Goal: Information Seeking & Learning: Learn about a topic

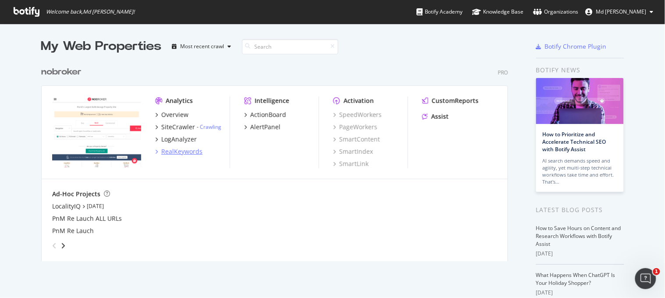
click at [171, 151] on div "RealKeywords" at bounding box center [181, 151] width 41 height 9
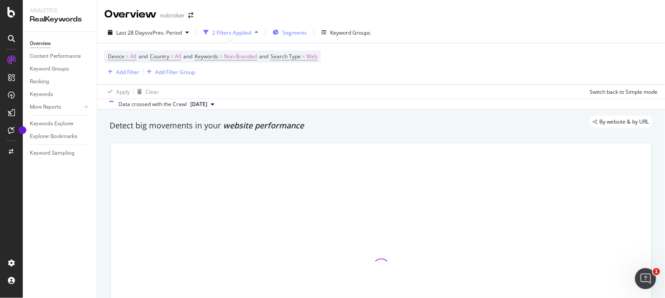
click at [292, 38] on div "Segments" at bounding box center [290, 32] width 34 height 13
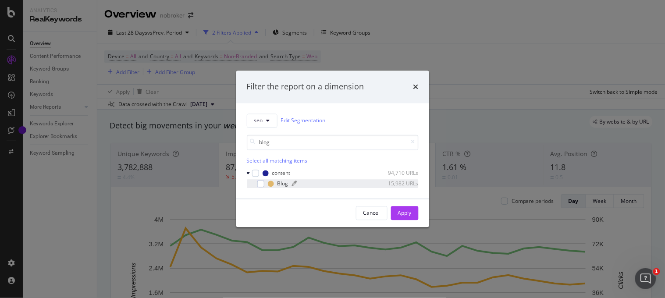
type input "blog"
click at [273, 187] on div "Blog 15,982 URLs" at bounding box center [343, 183] width 151 height 7
click at [401, 211] on div "Apply" at bounding box center [405, 213] width 14 height 7
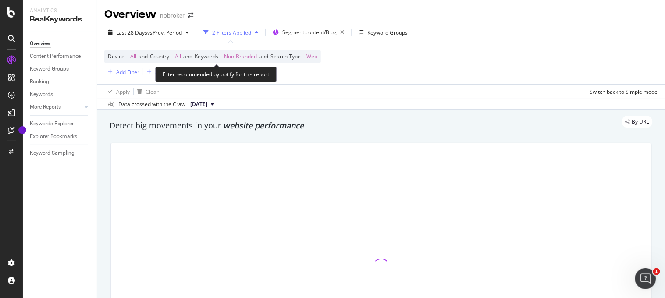
click at [250, 60] on span "Non-Branded" at bounding box center [240, 56] width 33 height 12
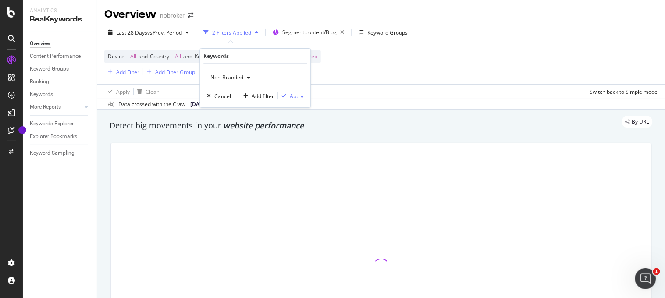
click at [231, 75] on span "Non-Branded" at bounding box center [225, 77] width 36 height 7
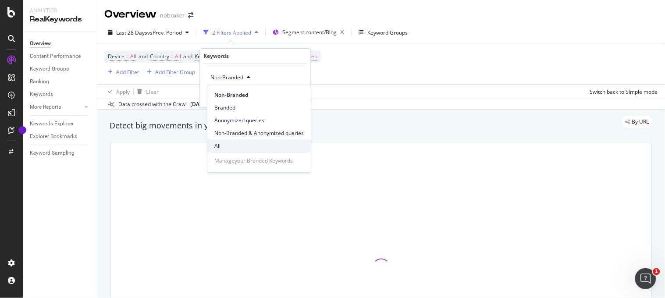
click at [219, 145] on span "All" at bounding box center [258, 146] width 89 height 8
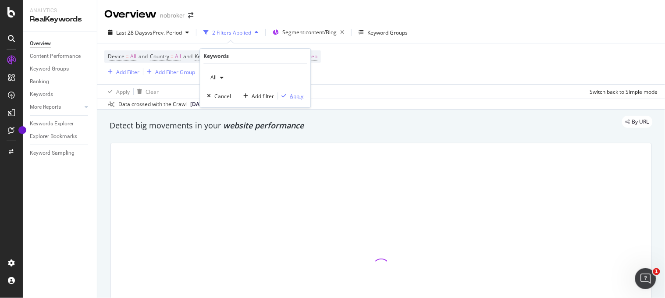
click at [291, 96] on div "Apply" at bounding box center [297, 95] width 14 height 7
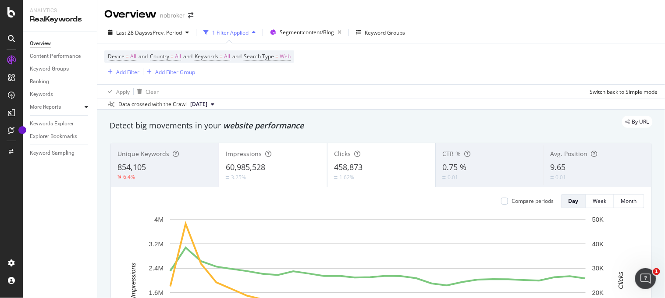
click at [86, 107] on icon at bounding box center [87, 106] width 4 height 5
click at [38, 156] on div "Structure" at bounding box center [44, 157] width 21 height 9
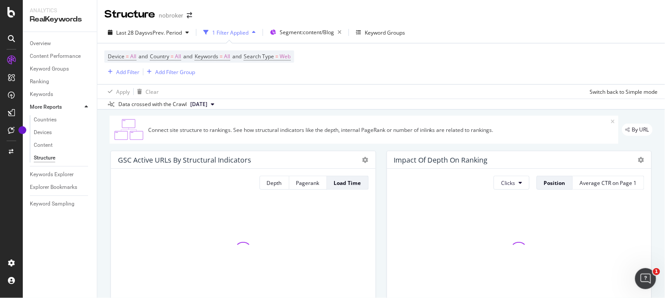
click at [107, 202] on div "GSC Active URLs by Structural Indicators Depth Pagerank Load Time" at bounding box center [243, 231] width 276 height 175
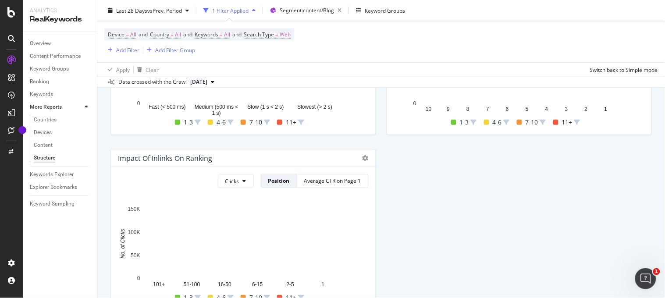
scroll to position [403, 0]
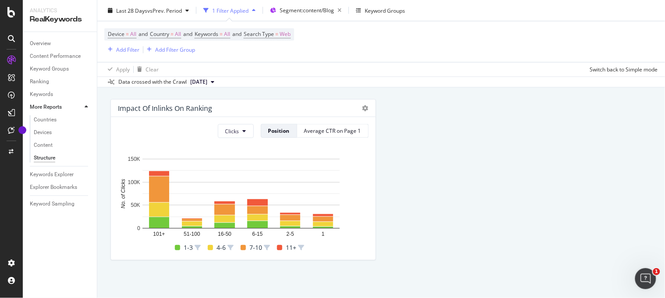
click at [50, 50] on div "Content Performance" at bounding box center [63, 56] width 67 height 13
click at [49, 60] on div "Content Performance" at bounding box center [55, 56] width 51 height 9
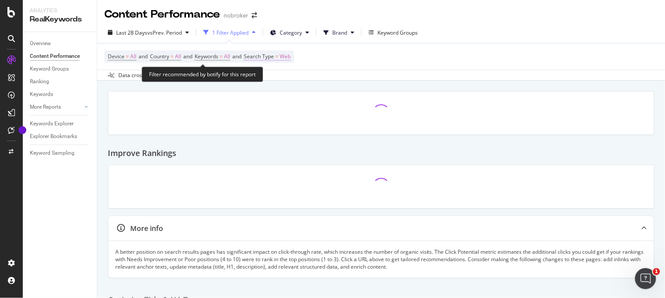
click at [291, 59] on span "Web" at bounding box center [285, 56] width 11 height 12
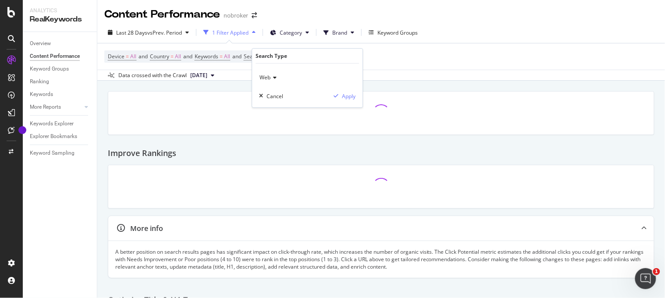
click at [267, 75] on span "Web" at bounding box center [265, 77] width 11 height 7
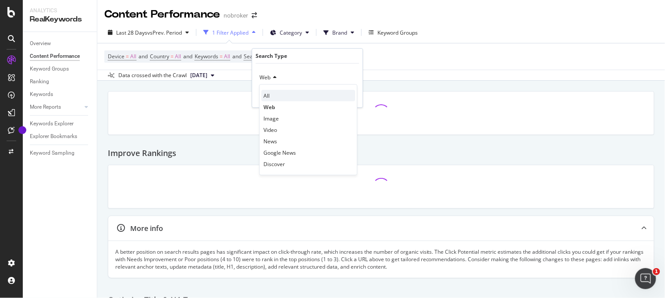
click at [274, 100] on div "All" at bounding box center [308, 95] width 94 height 11
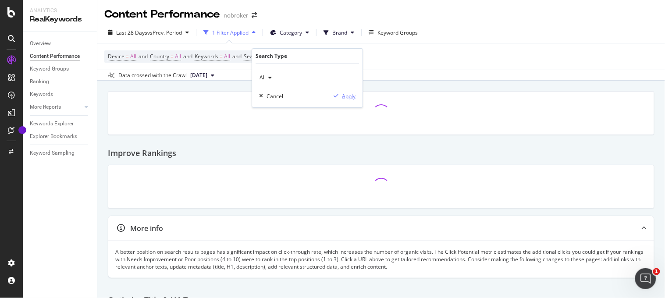
click at [347, 97] on div "Apply" at bounding box center [349, 95] width 14 height 7
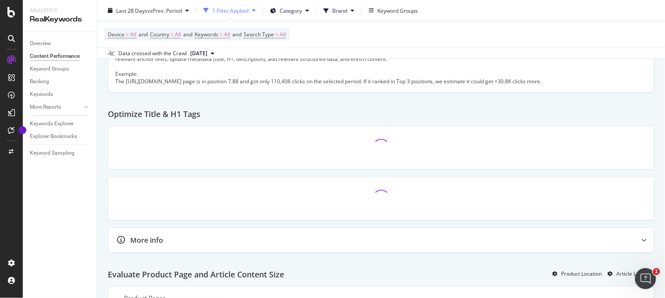
scroll to position [296, 0]
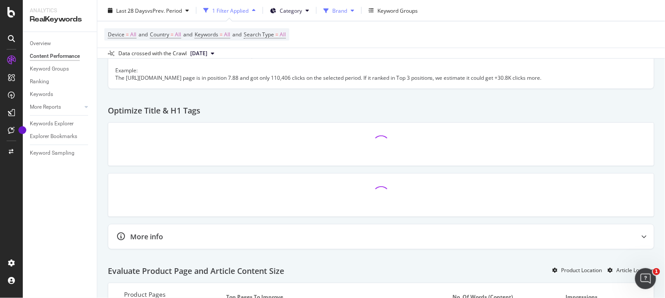
click at [347, 14] on span "Brand" at bounding box center [339, 10] width 15 height 7
click at [479, 30] on div "Device = All and Country = All and Keywords = All and Search Type = All" at bounding box center [381, 34] width 554 height 26
click at [304, 14] on button "Category" at bounding box center [290, 11] width 46 height 14
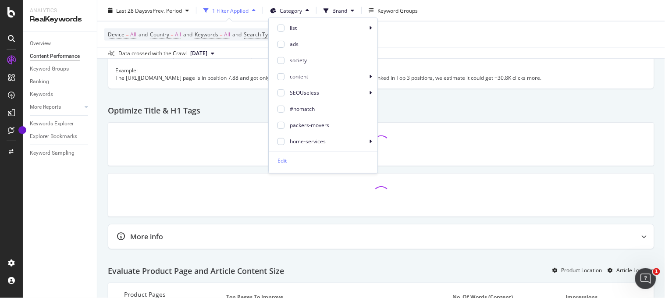
click at [242, 9] on div "1 Filter Applied" at bounding box center [230, 10] width 36 height 7
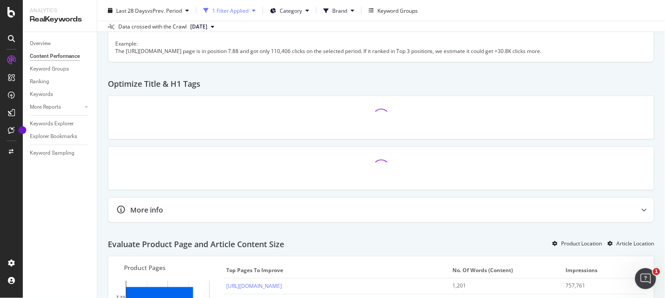
scroll to position [269, 0]
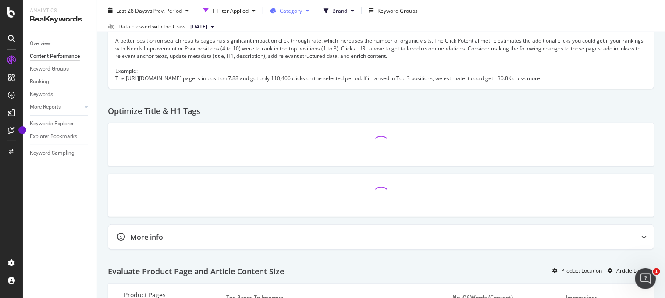
click at [292, 9] on span "Category" at bounding box center [291, 10] width 22 height 7
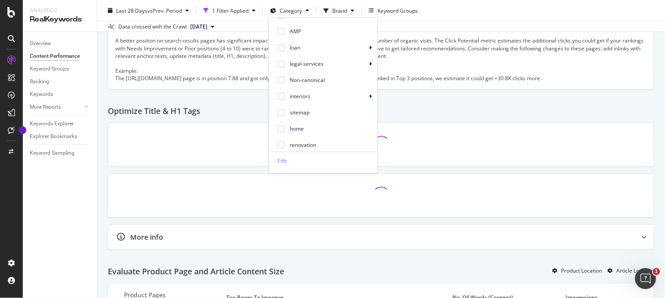
scroll to position [0, 0]
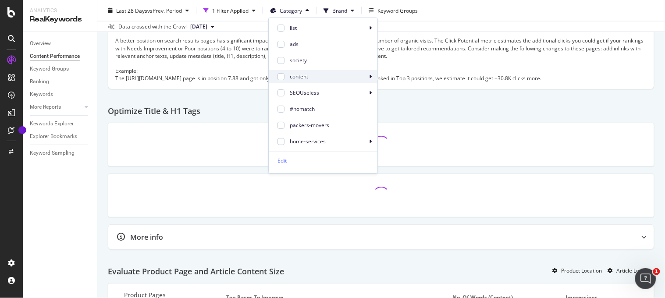
click at [369, 78] on icon at bounding box center [370, 76] width 3 height 5
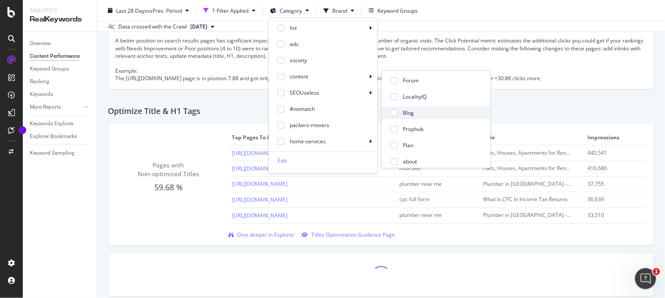
click at [407, 110] on span "Blog" at bounding box center [443, 113] width 81 height 8
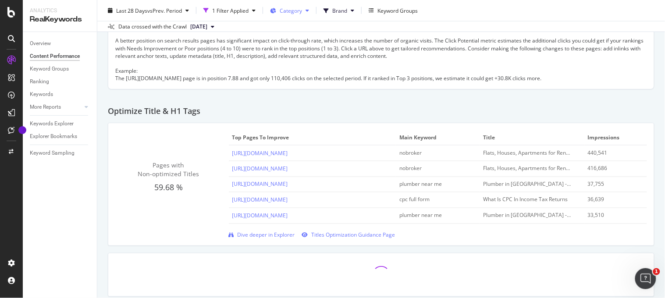
click at [310, 11] on button "Category" at bounding box center [290, 11] width 46 height 14
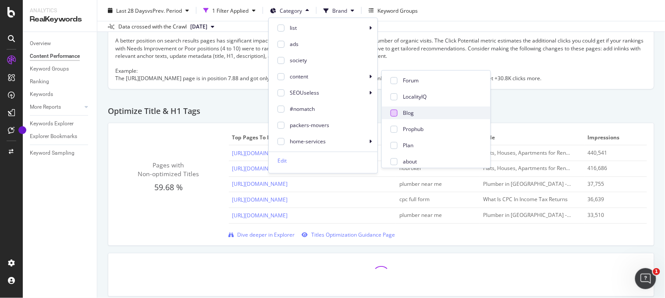
click at [392, 112] on div at bounding box center [394, 113] width 7 height 7
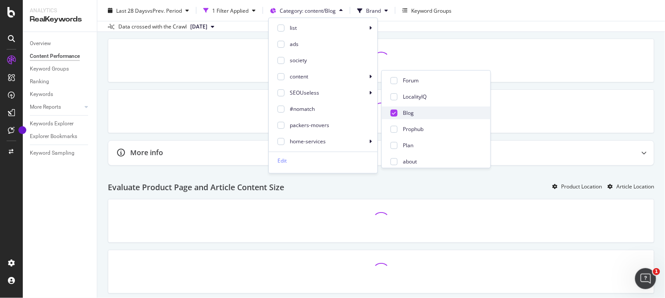
scroll to position [183, 0]
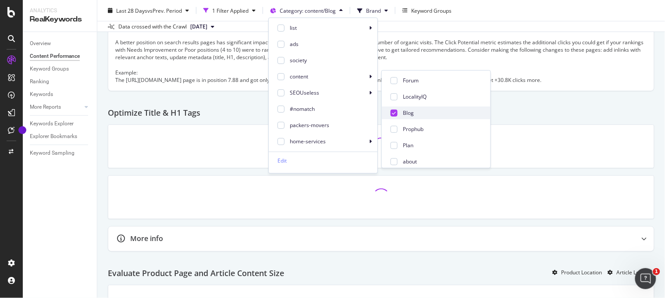
click at [439, 110] on span "Blog" at bounding box center [443, 113] width 81 height 8
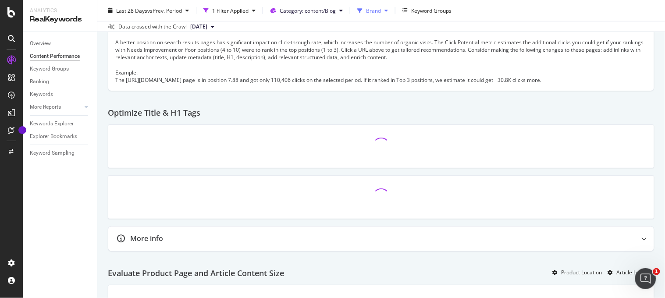
click at [386, 11] on icon at bounding box center [386, 10] width 4 height 5
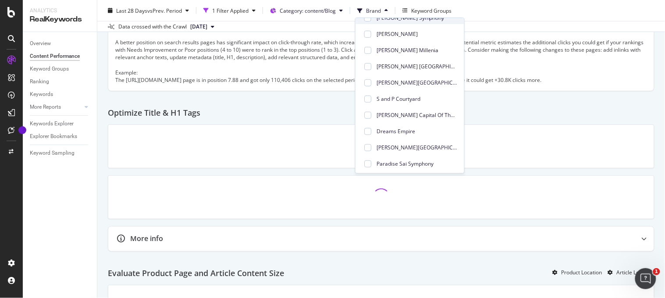
scroll to position [0, 0]
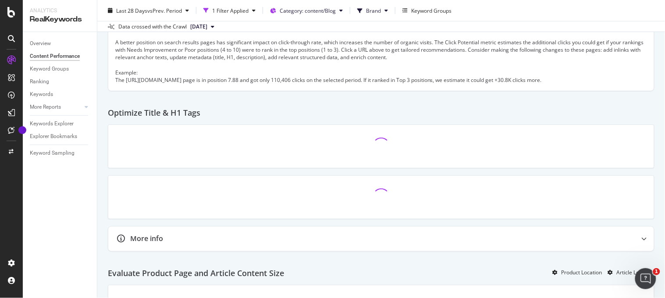
click at [523, 15] on div "Last 28 Days vs Prev. Period 1 Filter Applied Category: content/Blog Brand Keyw…" at bounding box center [381, 13] width 568 height 18
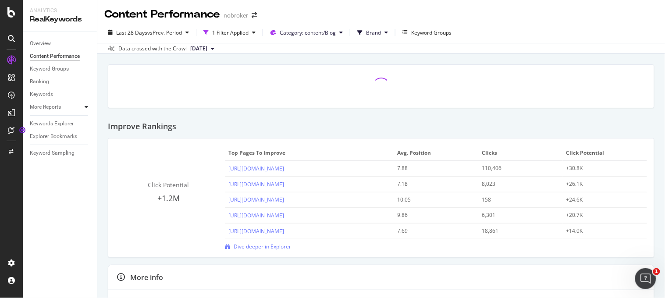
click at [86, 107] on icon at bounding box center [87, 106] width 4 height 5
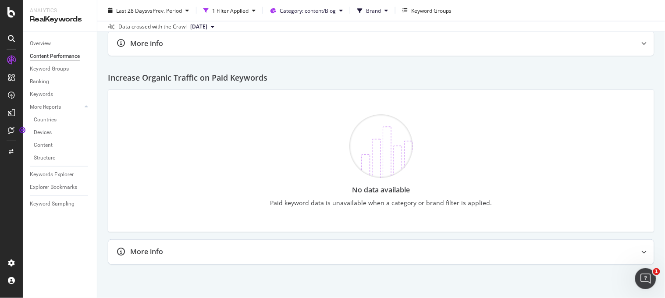
scroll to position [1184, 0]
click at [641, 255] on div at bounding box center [644, 251] width 19 height 25
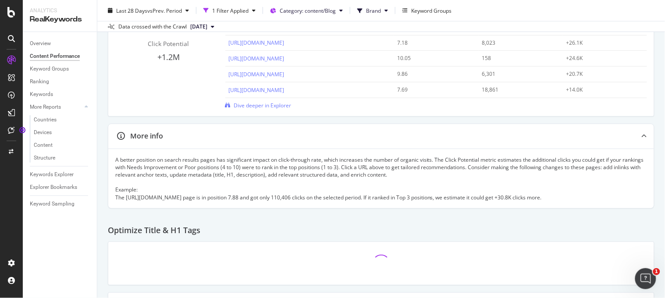
scroll to position [0, 0]
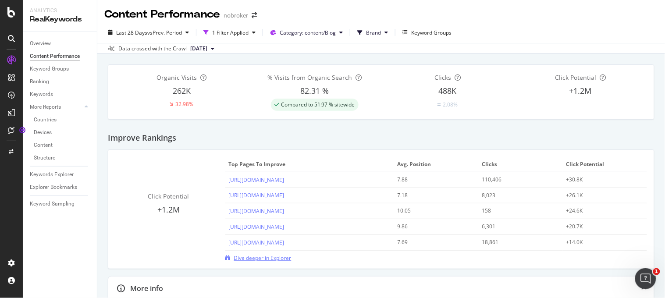
click at [253, 259] on span "Dive deeper in Explorer" at bounding box center [262, 257] width 57 height 7
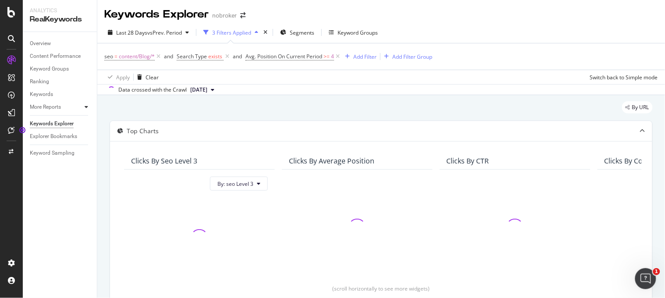
click at [85, 107] on icon at bounding box center [87, 106] width 4 height 5
click at [338, 58] on icon at bounding box center [337, 56] width 7 height 9
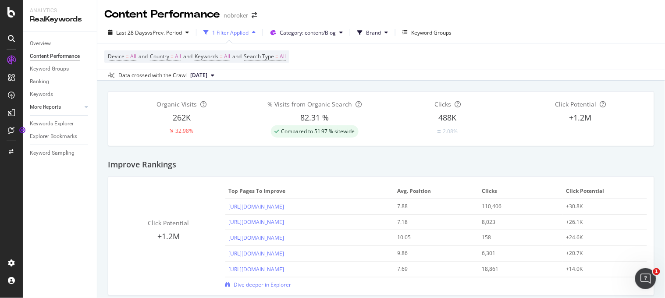
click at [69, 107] on link "More Reports" at bounding box center [56, 107] width 52 height 9
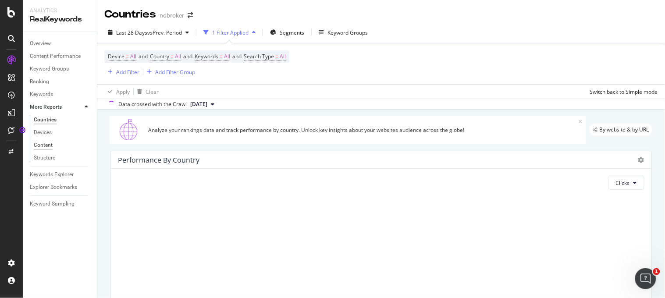
click at [41, 145] on div "Content" at bounding box center [43, 145] width 19 height 9
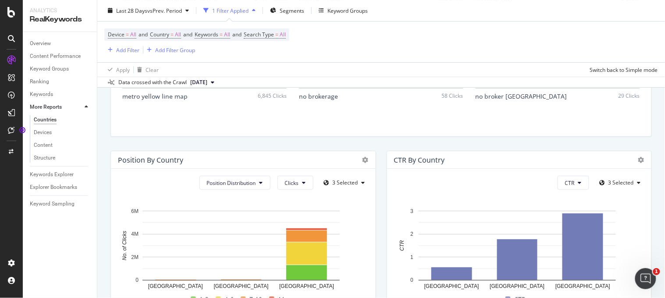
scroll to position [233, 0]
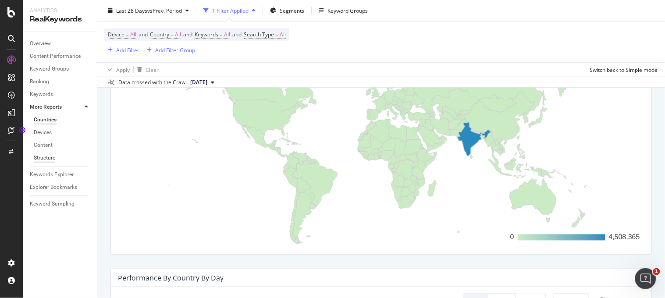
click at [37, 160] on div "Structure" at bounding box center [44, 157] width 21 height 9
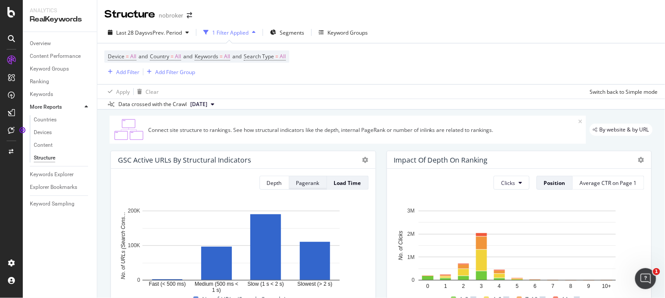
click at [313, 183] on div "Pagerank" at bounding box center [307, 182] width 23 height 7
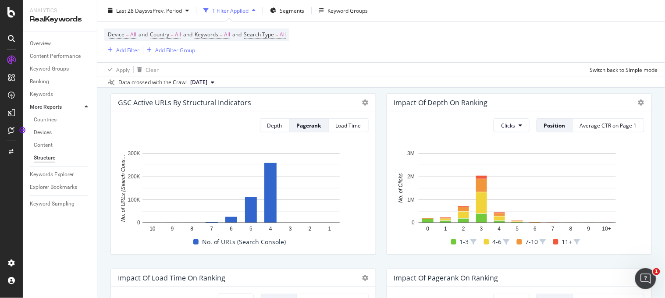
scroll to position [54, 0]
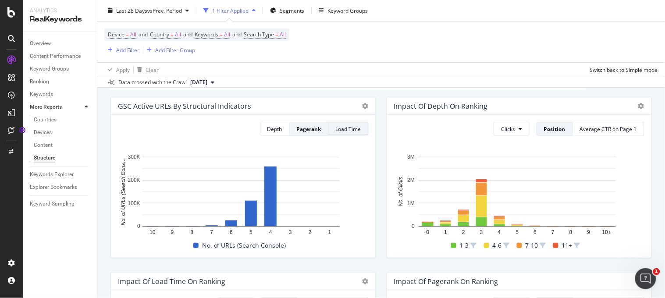
click at [340, 124] on div "Load Time" at bounding box center [348, 129] width 25 height 12
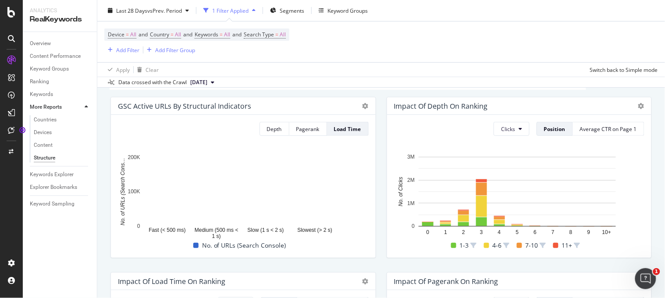
scroll to position [0, 0]
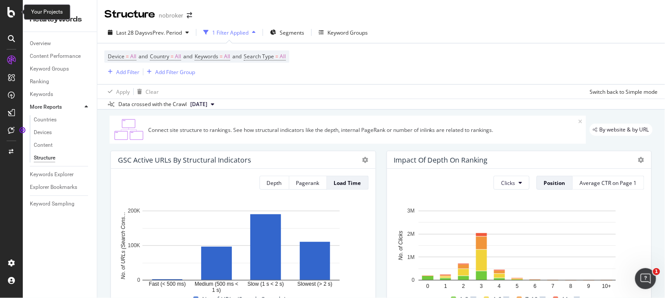
click at [7, 13] on div at bounding box center [11, 12] width 21 height 11
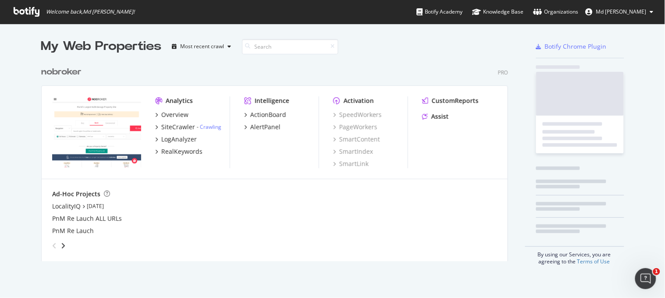
scroll to position [291, 651]
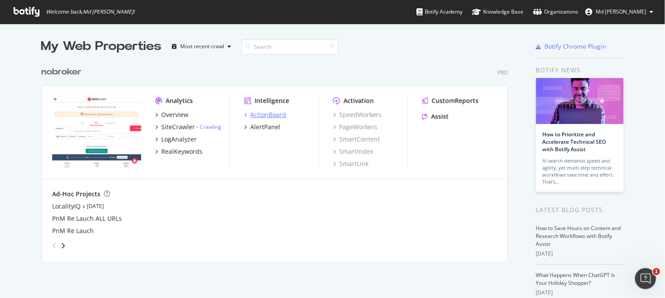
click at [256, 112] on div "ActionBoard" at bounding box center [268, 114] width 36 height 9
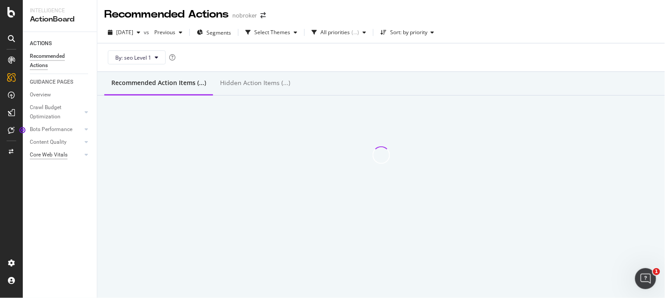
click at [44, 152] on div "Core Web Vitals" at bounding box center [49, 154] width 38 height 9
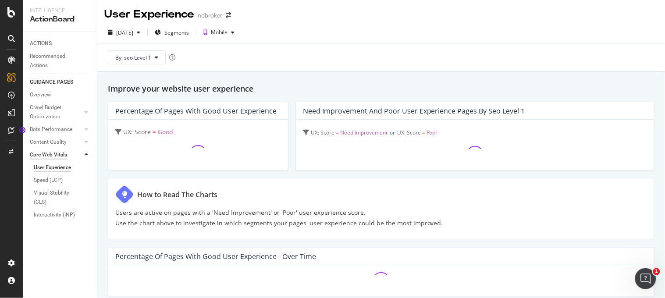
click at [58, 156] on div "Core Web Vitals" at bounding box center [48, 154] width 37 height 9
click at [189, 34] on span "Segments" at bounding box center [176, 32] width 25 height 7
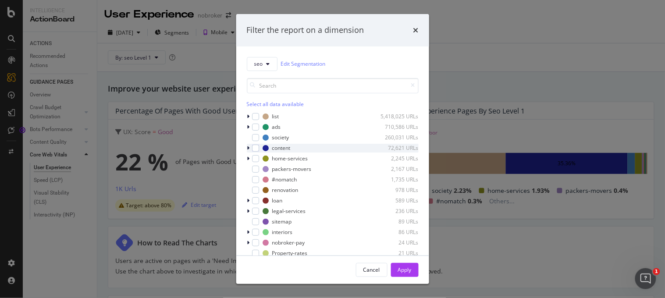
click at [247, 146] on icon "modal" at bounding box center [248, 148] width 3 height 5
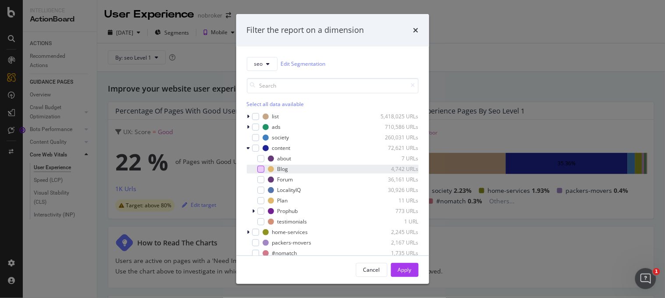
click at [259, 170] on div "modal" at bounding box center [260, 169] width 7 height 7
click at [406, 266] on div "Apply" at bounding box center [405, 269] width 14 height 7
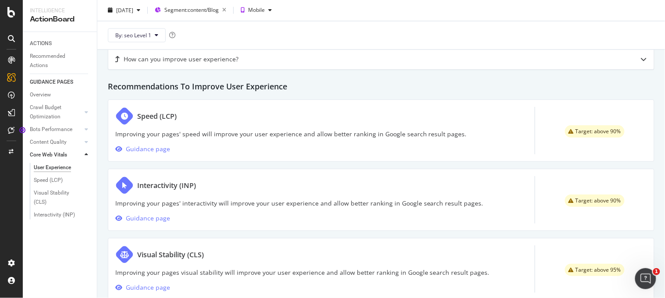
scroll to position [454, 0]
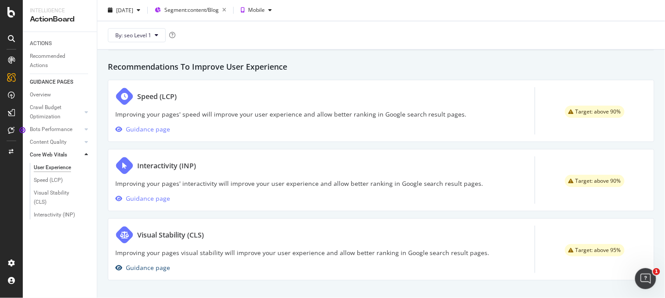
click at [150, 267] on div "Guidance page" at bounding box center [148, 268] width 44 height 11
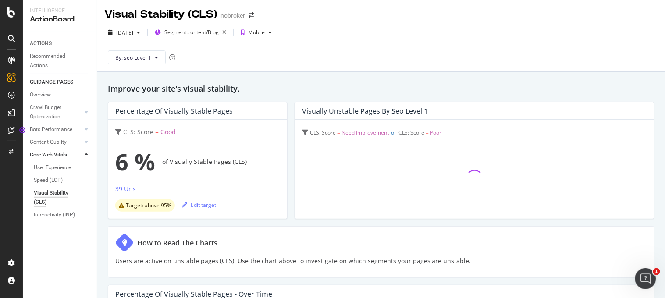
click at [103, 229] on div "Improve your site's visual stability. Percentage of Visually Stable Pages CLS: …" at bounding box center [381, 281] width 568 height 419
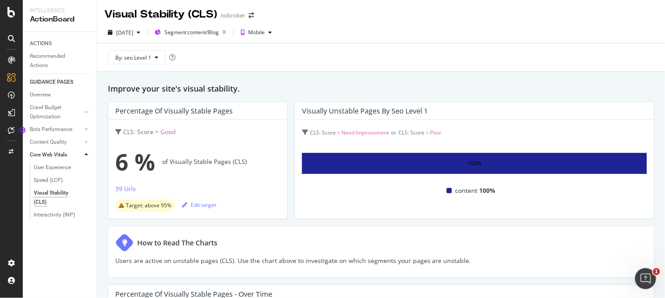
click at [450, 159] on div "100%" at bounding box center [474, 163] width 345 height 21
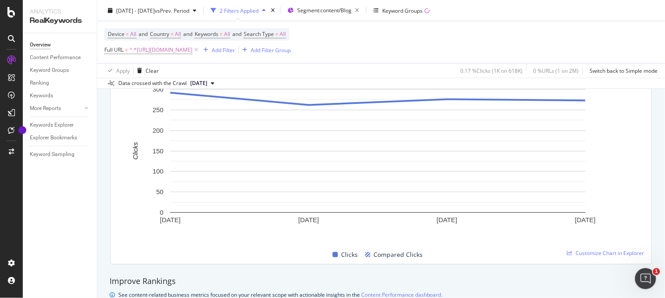
scroll to position [409, 0]
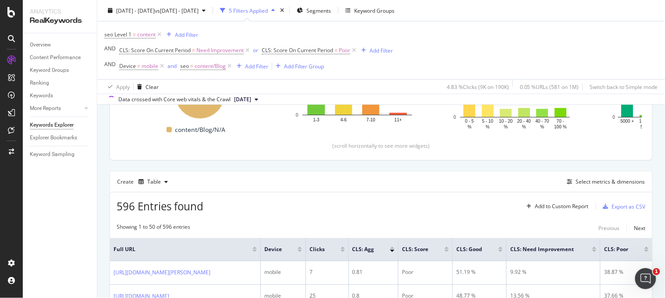
scroll to position [178, 0]
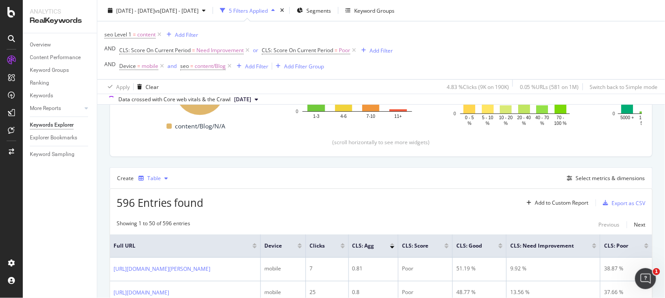
click at [152, 178] on div "Table" at bounding box center [154, 178] width 14 height 5
click at [163, 210] on div "Trend" at bounding box center [163, 208] width 14 height 7
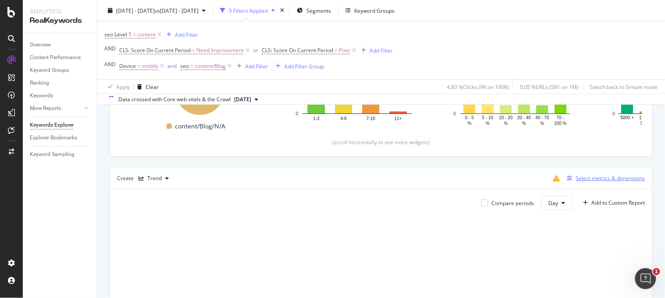
click at [590, 178] on div "Select metrics & dimensions" at bounding box center [610, 177] width 69 height 7
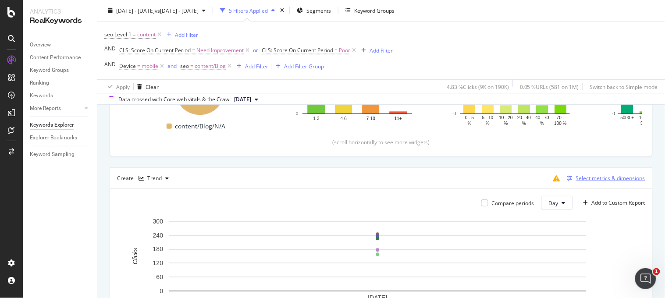
click at [582, 183] on div "Select metrics & dimensions" at bounding box center [605, 179] width 82 height 10
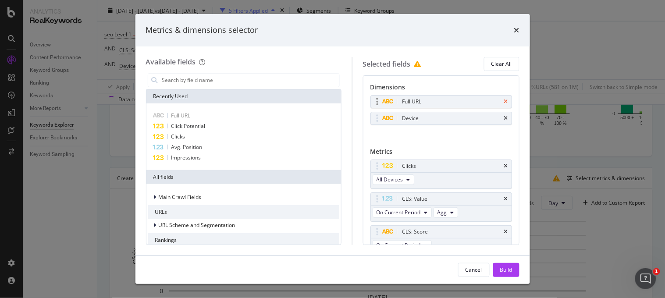
click at [504, 101] on icon "times" at bounding box center [506, 101] width 4 height 5
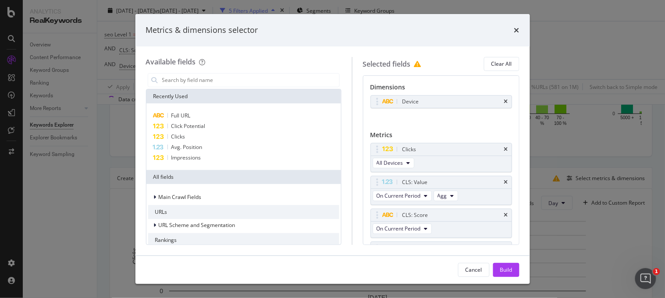
click at [504, 101] on icon "times" at bounding box center [506, 101] width 4 height 5
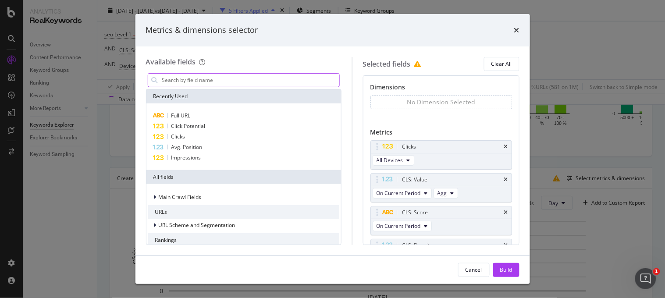
click at [162, 77] on input "modal" at bounding box center [250, 80] width 178 height 13
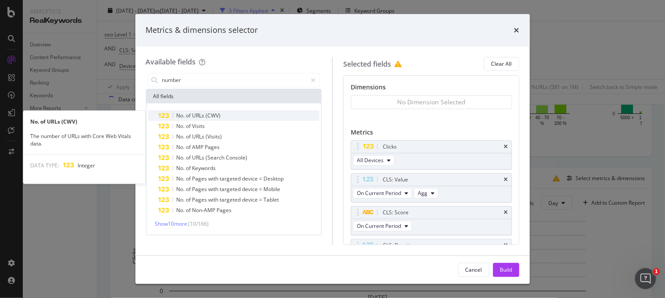
click at [196, 116] on span "URLs" at bounding box center [199, 115] width 14 height 7
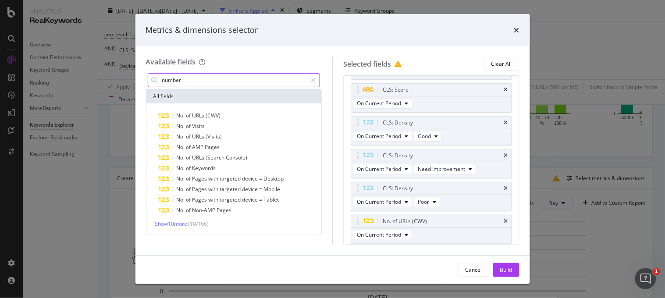
click at [194, 85] on input "number" at bounding box center [234, 80] width 146 height 13
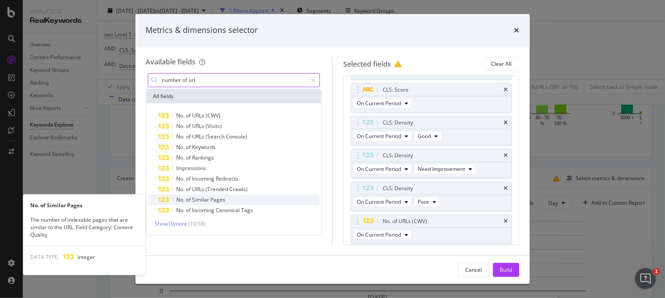
type input "number of url"
click at [224, 196] on span "Pages" at bounding box center [218, 199] width 15 height 7
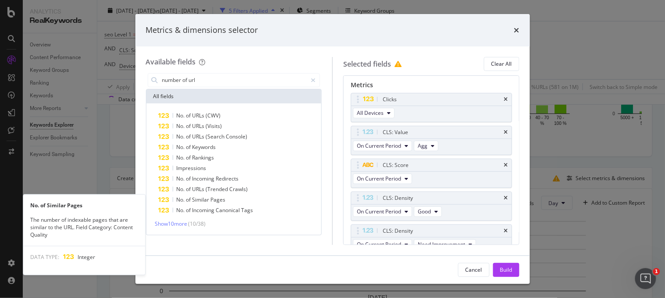
scroll to position [19, 0]
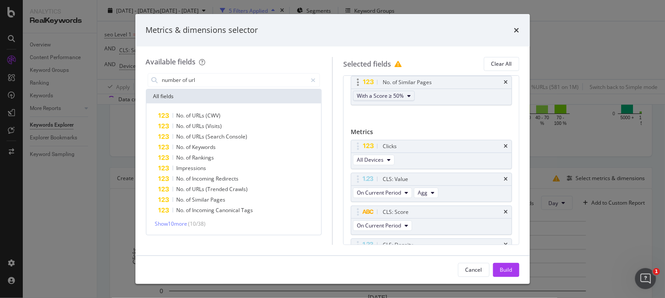
click at [397, 98] on span "With a Score ≥ 50%" at bounding box center [380, 95] width 47 height 7
click at [436, 113] on div "No. of Similar Pages With a Score ≥ 50% You can use this field as a dimension" at bounding box center [431, 100] width 161 height 48
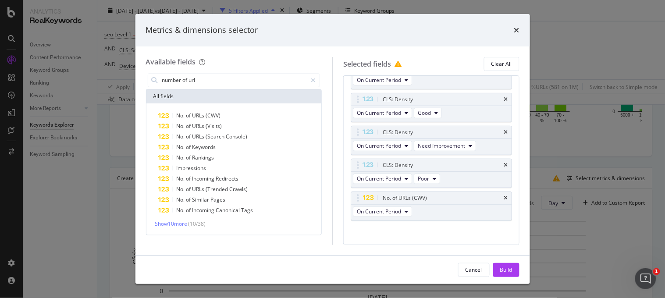
scroll to position [171, 0]
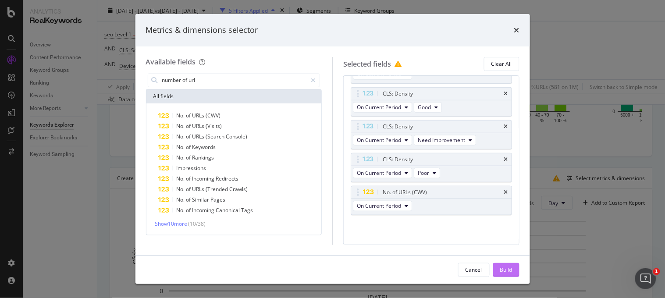
click at [509, 267] on div "Build" at bounding box center [506, 269] width 12 height 7
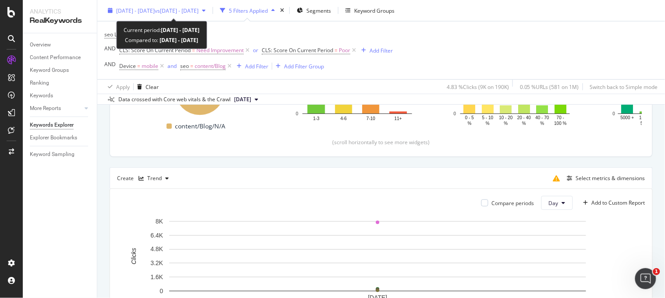
click at [178, 10] on span "vs 2025 Jul. 7th - Jul. 7th" at bounding box center [177, 10] width 44 height 7
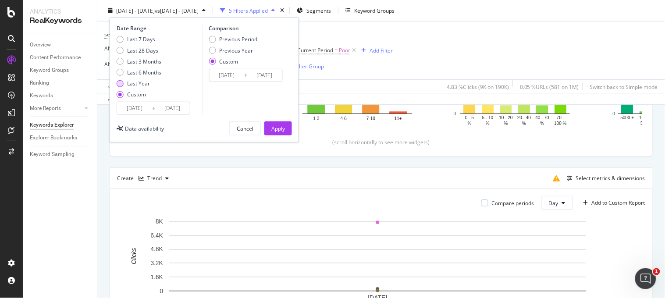
click at [134, 85] on div "Last Year" at bounding box center [138, 83] width 23 height 7
type input "2024/09/06"
type input "2025/09/05"
click at [285, 128] on button "Apply" at bounding box center [278, 128] width 28 height 14
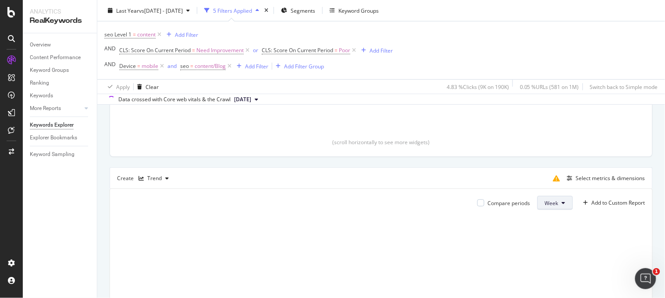
click at [545, 205] on span "Week" at bounding box center [552, 202] width 14 height 7
click at [546, 251] on span "Month" at bounding box center [545, 254] width 16 height 8
click at [107, 213] on div "By URL Top Charts Clicks By seo Level 3 By: seo Level 3 Clicks By Average Posit…" at bounding box center [381, 195] width 568 height 492
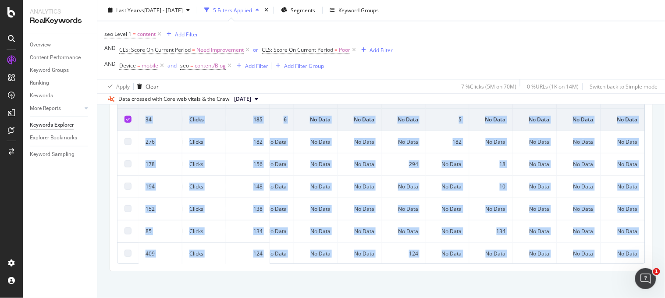
scroll to position [559, 0]
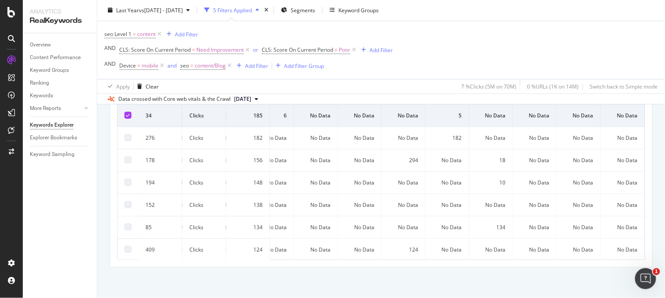
drag, startPoint x: 122, startPoint y: 132, endPoint x: 665, endPoint y: 284, distance: 563.7
click at [665, 284] on div "Keywords Explorer nobroker Last Year vs 2025 Jul. 7th - Jul. 7th 5 Filters Appl…" at bounding box center [381, 149] width 568 height 298
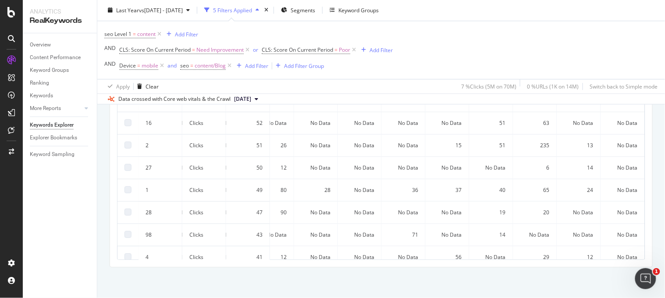
scroll to position [882, 210]
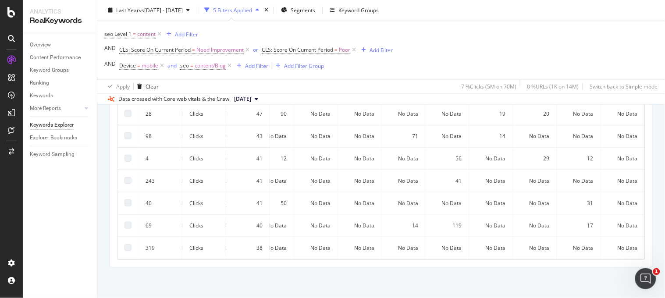
copy div "No Data 0 190 318 34"
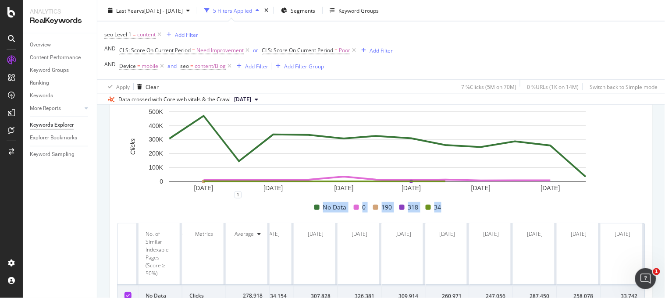
scroll to position [286, 0]
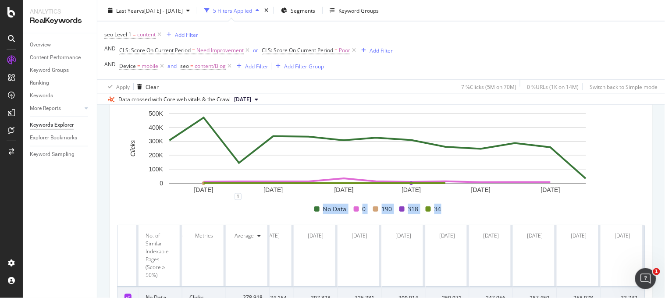
click at [103, 216] on div "By URL Top Charts Clicks By seo Level 3 By: seo Level 3 Hold CTRL while clickin…" at bounding box center [381, 205] width 568 height 729
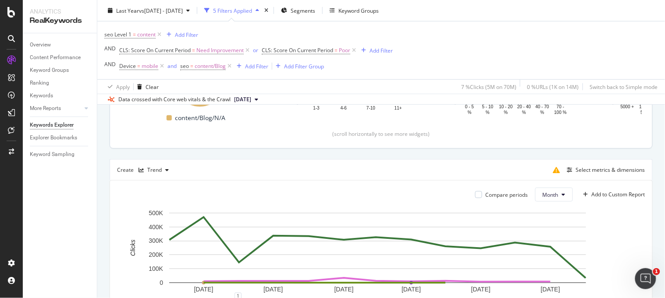
scroll to position [195, 0]
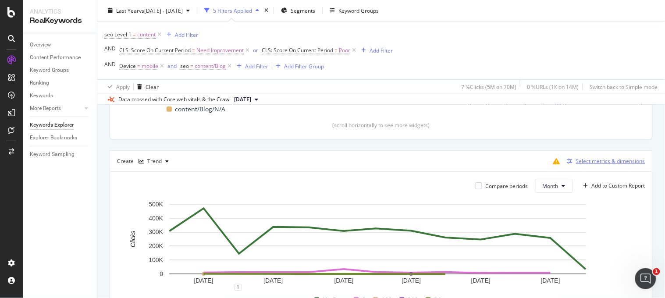
click at [620, 160] on div "Select metrics & dimensions" at bounding box center [610, 160] width 69 height 7
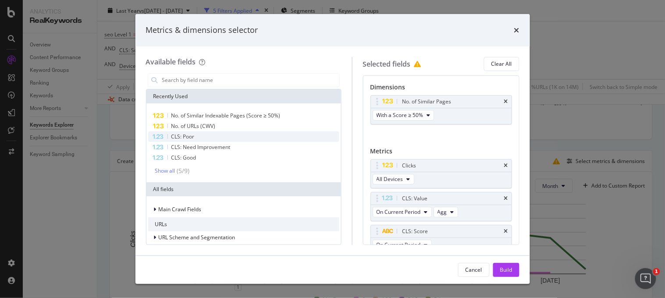
click at [214, 139] on div "CLS: Poor" at bounding box center [243, 137] width 191 height 11
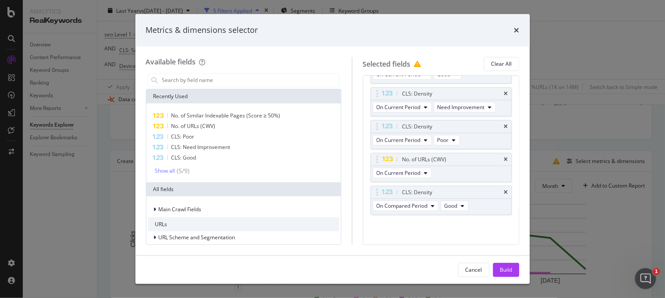
scroll to position [216, 0]
click at [466, 270] on div "Cancel" at bounding box center [474, 269] width 17 height 7
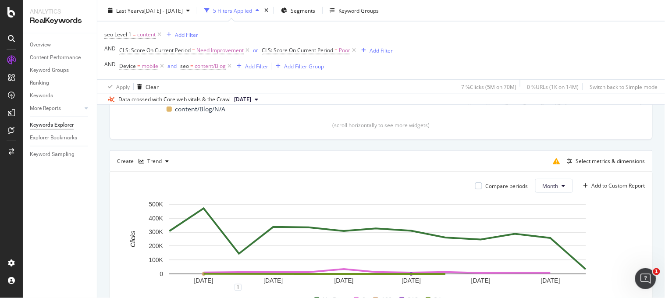
click at [392, 167] on div "Create Trend Select metrics & dimensions" at bounding box center [381, 160] width 543 height 21
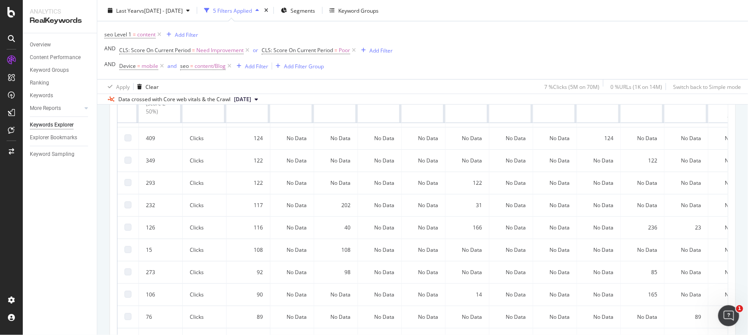
scroll to position [219, 0]
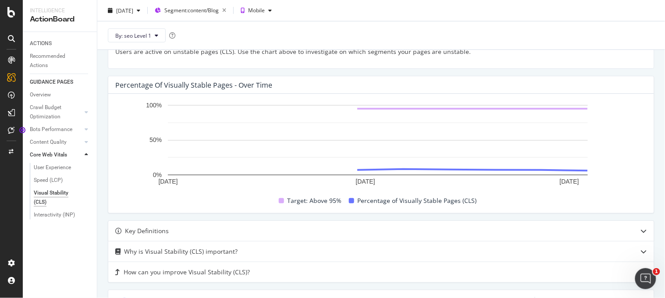
scroll to position [196, 0]
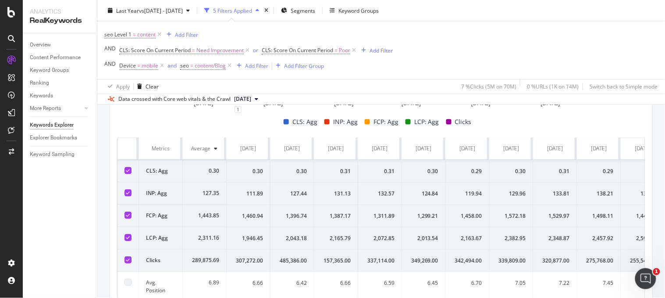
scroll to position [426, 0]
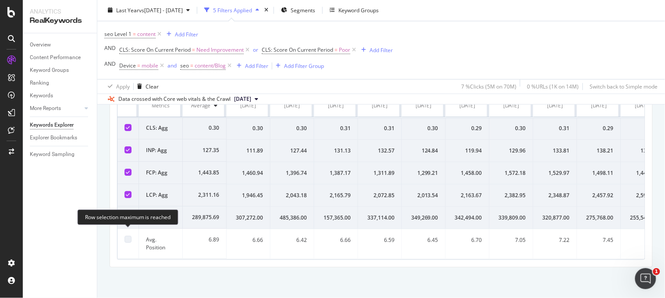
click at [126, 236] on div at bounding box center [127, 239] width 7 height 7
click at [131, 214] on div at bounding box center [127, 217] width 7 height 7
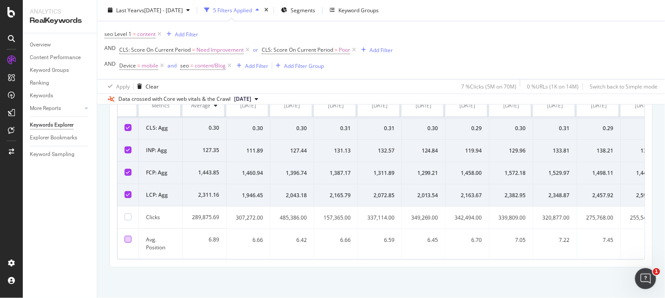
click at [130, 236] on div at bounding box center [127, 239] width 7 height 7
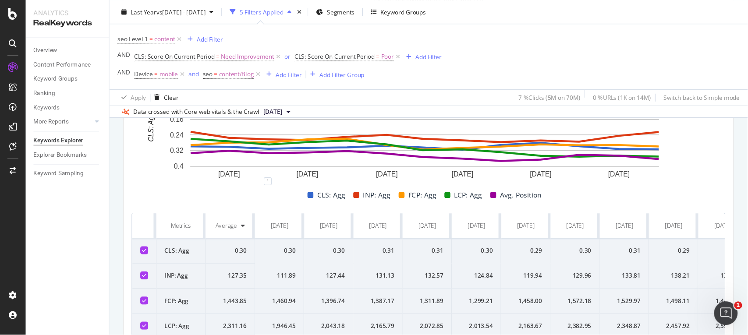
scroll to position [323, 0]
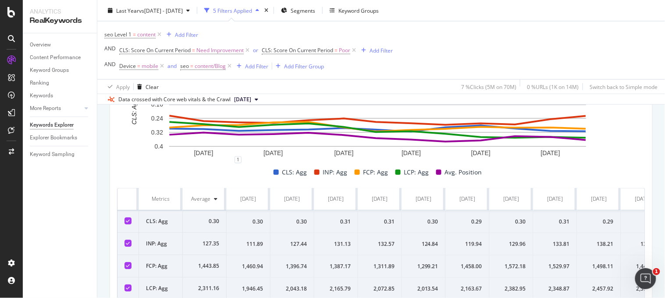
click at [263, 224] on div "0.30" at bounding box center [248, 222] width 29 height 8
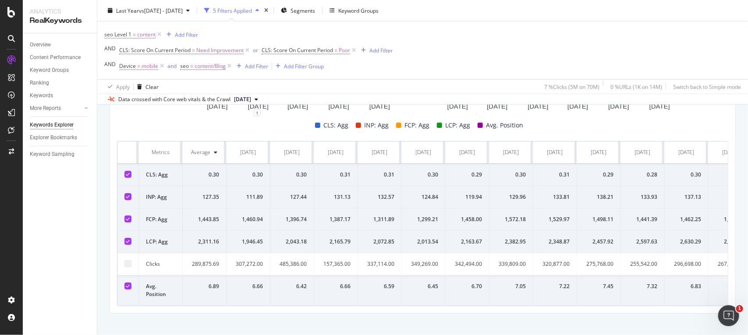
scroll to position [383, 0]
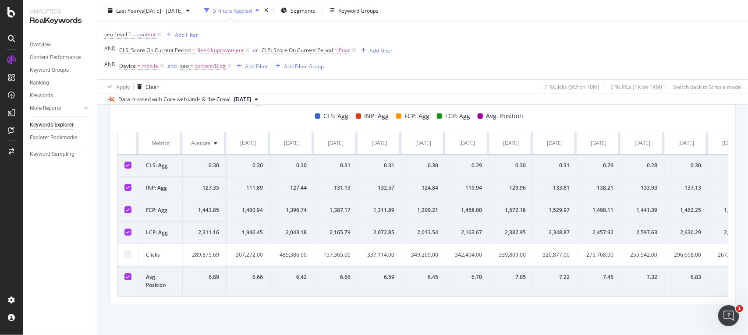
click at [126, 185] on icon at bounding box center [128, 187] width 4 height 4
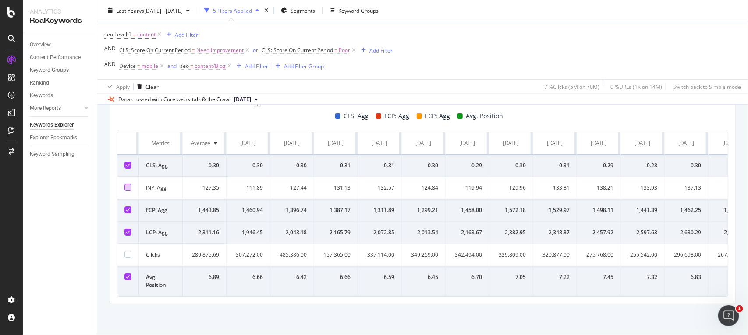
click at [130, 206] on div at bounding box center [127, 209] width 7 height 7
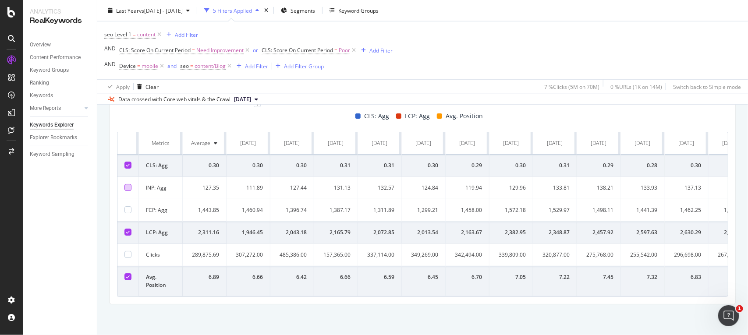
click at [130, 229] on div at bounding box center [127, 232] width 7 height 7
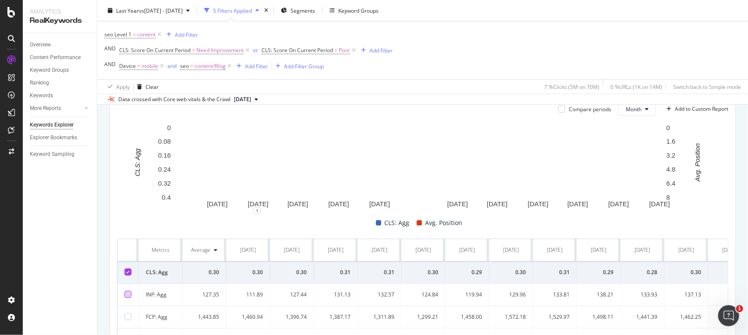
scroll to position [264, 0]
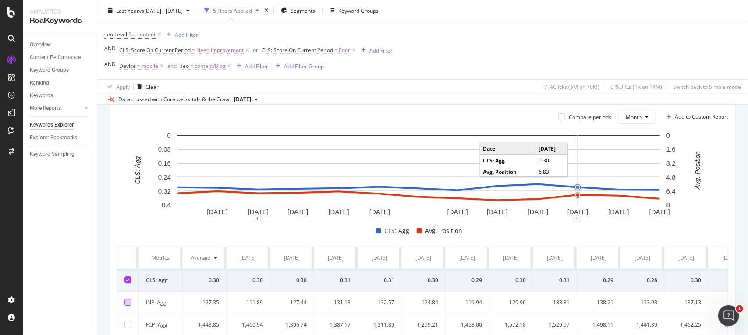
drag, startPoint x: 417, startPoint y: 188, endPoint x: 577, endPoint y: 185, distance: 160.5
click at [306, 7] on span "Segments" at bounding box center [303, 10] width 25 height 7
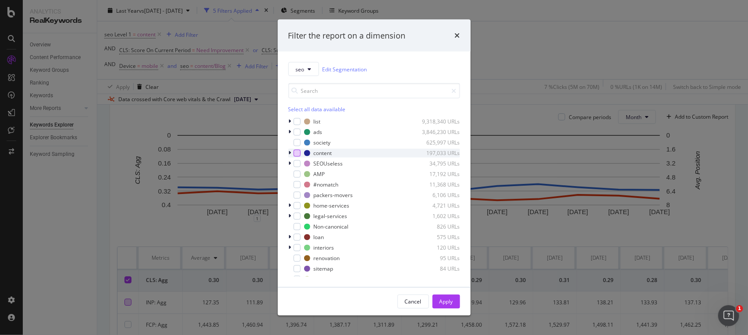
click at [296, 153] on div "modal" at bounding box center [297, 153] width 7 height 7
click at [294, 154] on div "modal" at bounding box center [297, 153] width 7 height 7
click at [458, 35] on icon "times" at bounding box center [457, 35] width 5 height 7
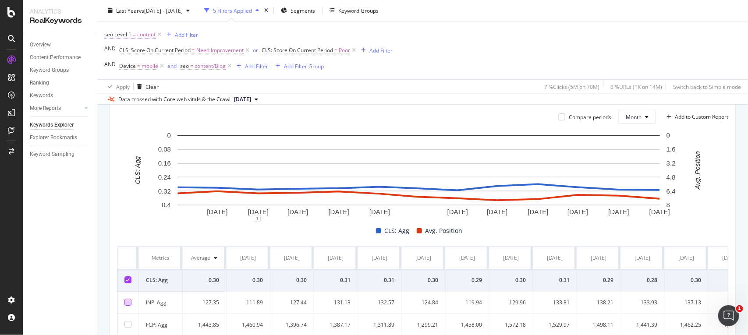
click at [132, 33] on span "seo Level 1 = content" at bounding box center [129, 35] width 51 height 8
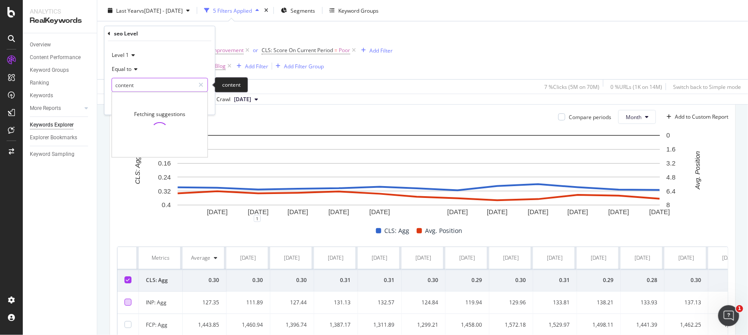
click at [130, 84] on input "content" at bounding box center [153, 85] width 83 height 14
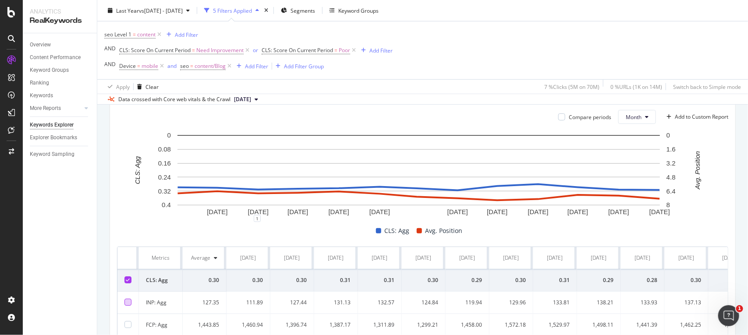
click at [290, 34] on div "seo Level 1 = content Add Filter AND CLS: Score On Current Period = Need Improv…" at bounding box center [248, 50] width 288 height 44
click at [306, 11] on span "Segments" at bounding box center [303, 10] width 25 height 7
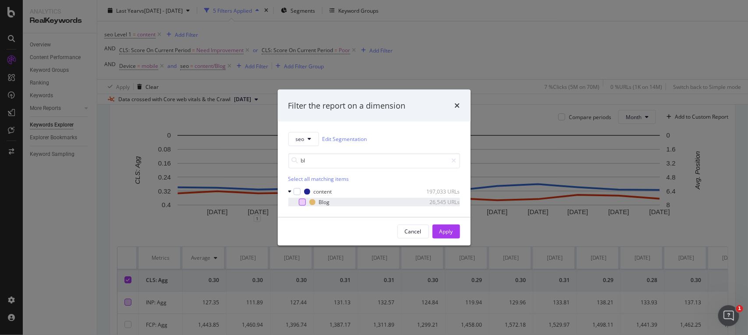
type input "bl"
click at [305, 202] on div "modal" at bounding box center [302, 202] width 7 height 7
click at [452, 235] on div "Apply" at bounding box center [447, 231] width 14 height 7
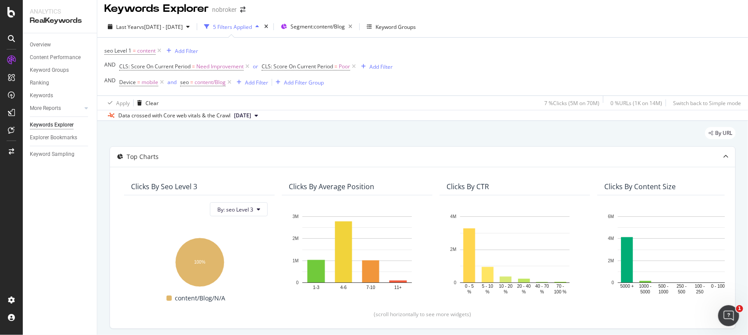
scroll to position [4, 0]
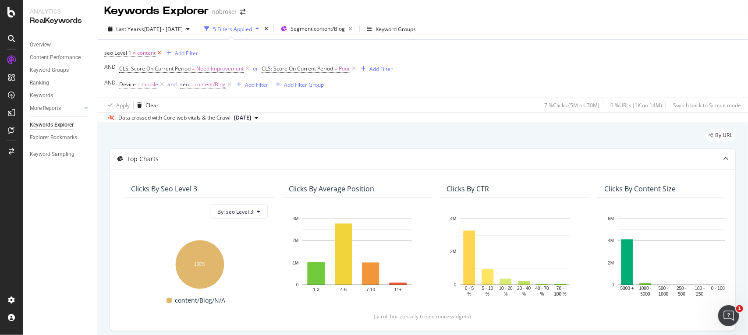
click at [157, 53] on icon at bounding box center [159, 53] width 7 height 9
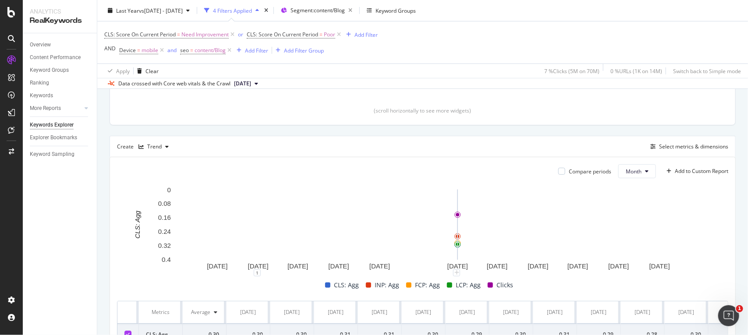
scroll to position [373, 0]
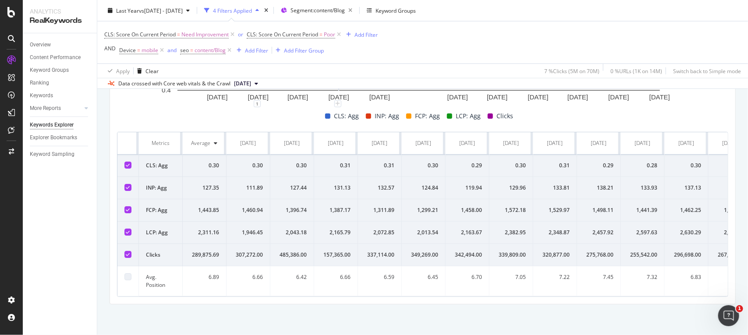
click at [126, 208] on icon at bounding box center [128, 210] width 4 height 4
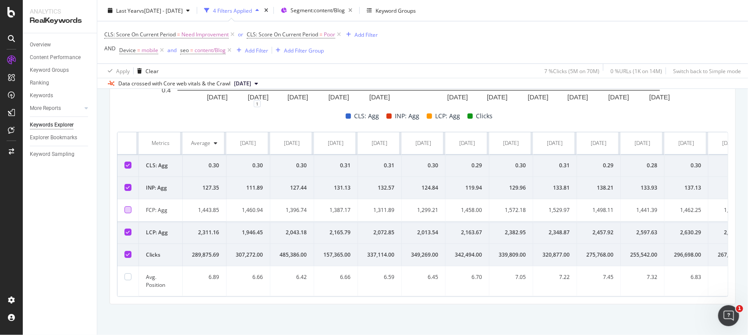
click at [129, 185] on icon at bounding box center [128, 187] width 4 height 4
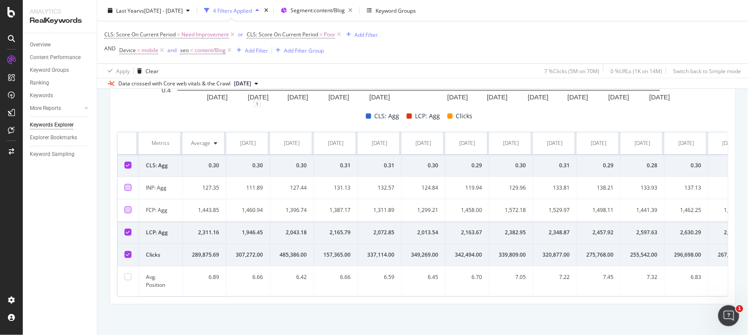
click at [128, 230] on icon at bounding box center [128, 232] width 4 height 4
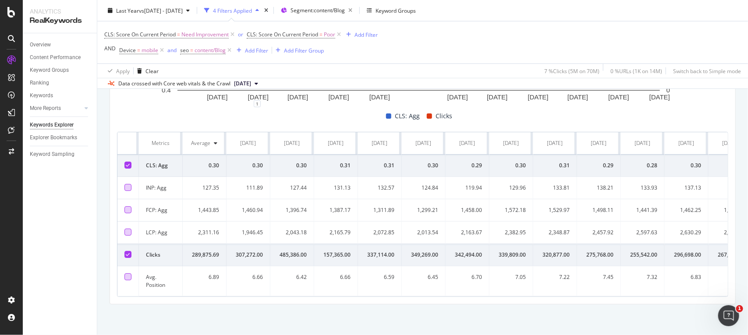
drag, startPoint x: 126, startPoint y: 262, endPoint x: 127, endPoint y: 267, distance: 4.6
click at [127, 267] on td at bounding box center [127, 282] width 21 height 30
click at [127, 274] on div at bounding box center [127, 277] width 7 height 7
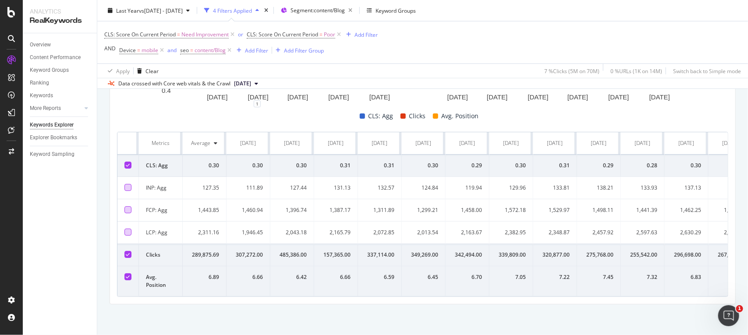
scroll to position [332, 0]
